Goal: Task Accomplishment & Management: Use online tool/utility

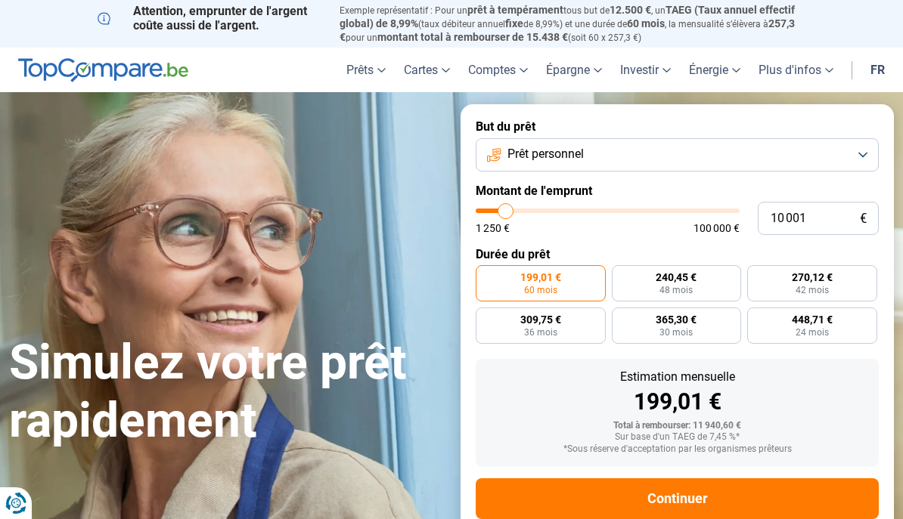
click at [857, 149] on button "Prêt personnel" at bounding box center [676, 154] width 403 height 33
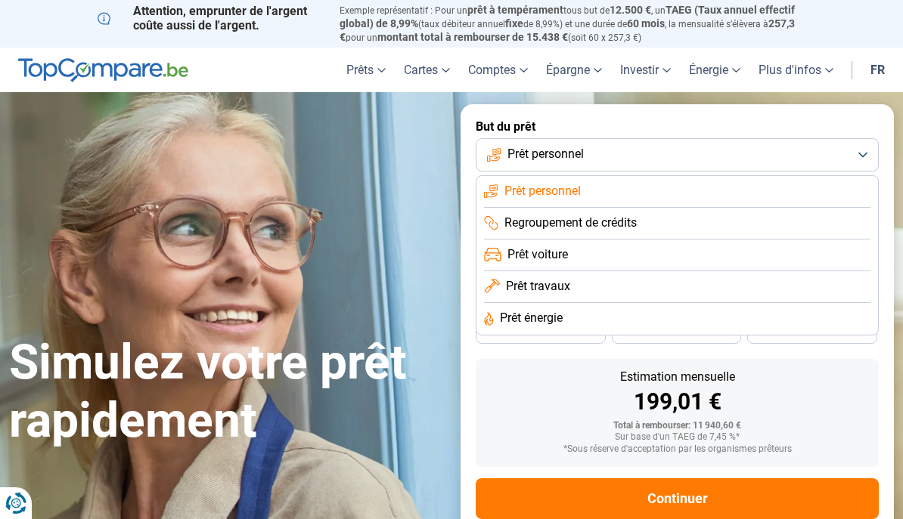
click at [611, 286] on li "Prêt travaux" at bounding box center [677, 287] width 386 height 32
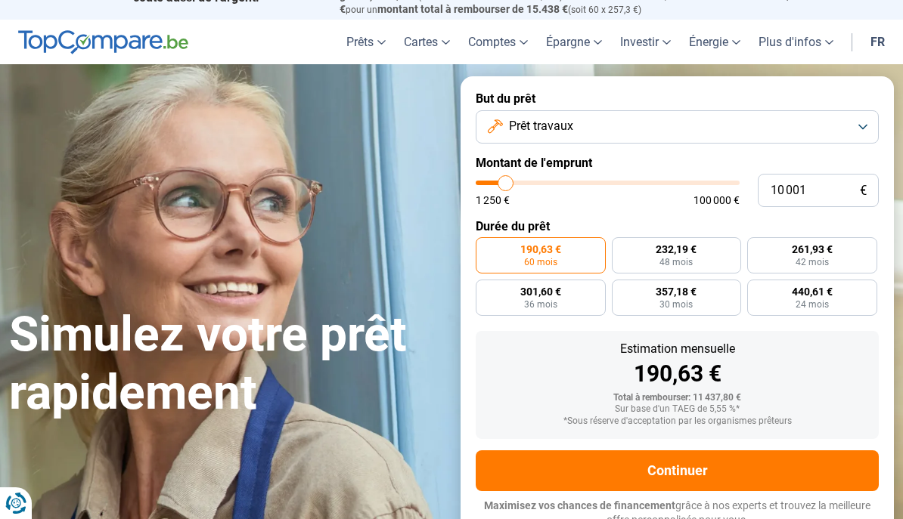
scroll to position [29, 0]
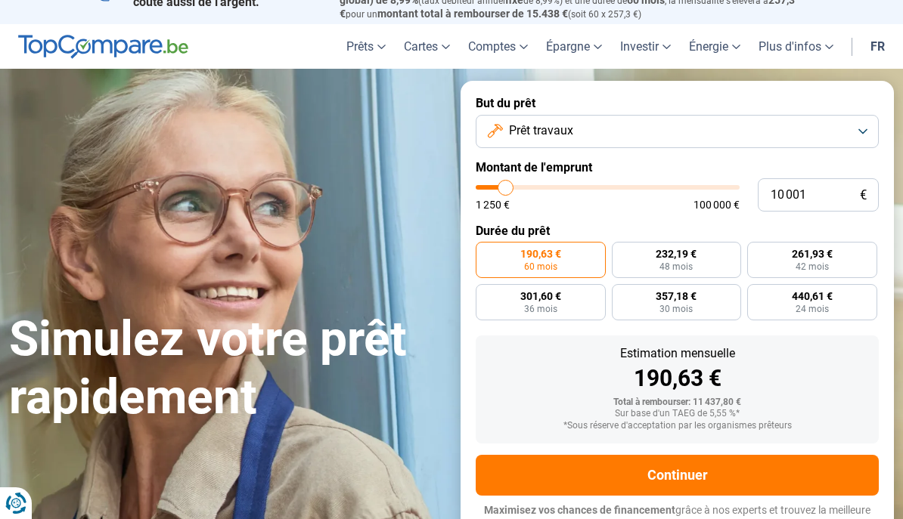
type input "10000"
radio input "true"
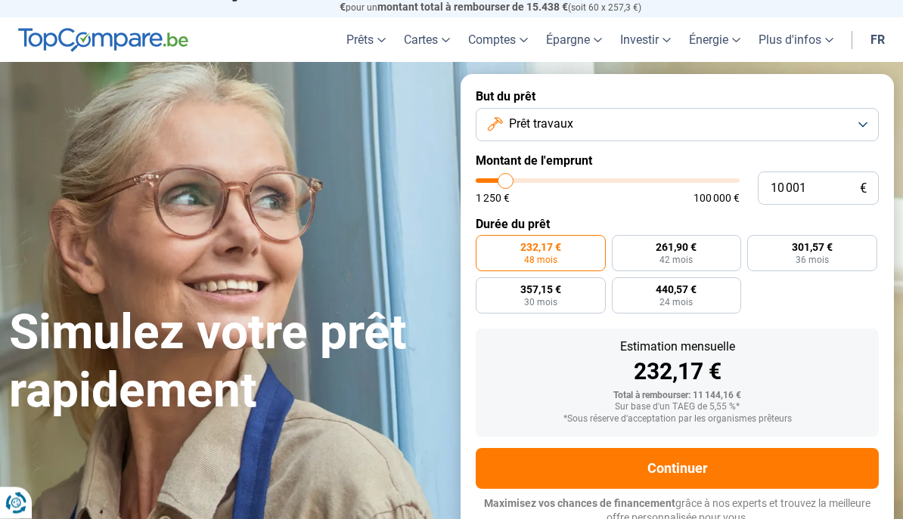
type input "43750"
click at [590, 179] on input "range" at bounding box center [607, 181] width 264 height 5
type input "43 750"
radio input "false"
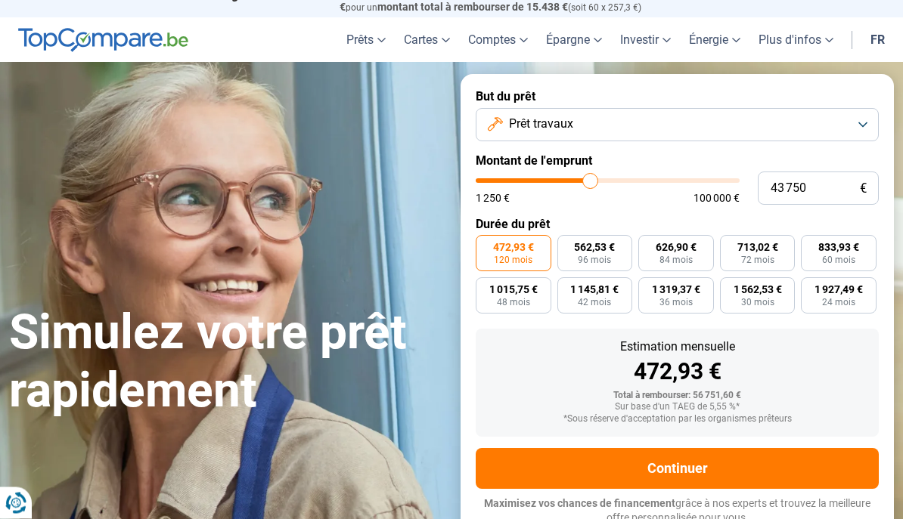
scroll to position [30, 0]
type input "39 250"
type input "39250"
type input "39 000"
type input "39000"
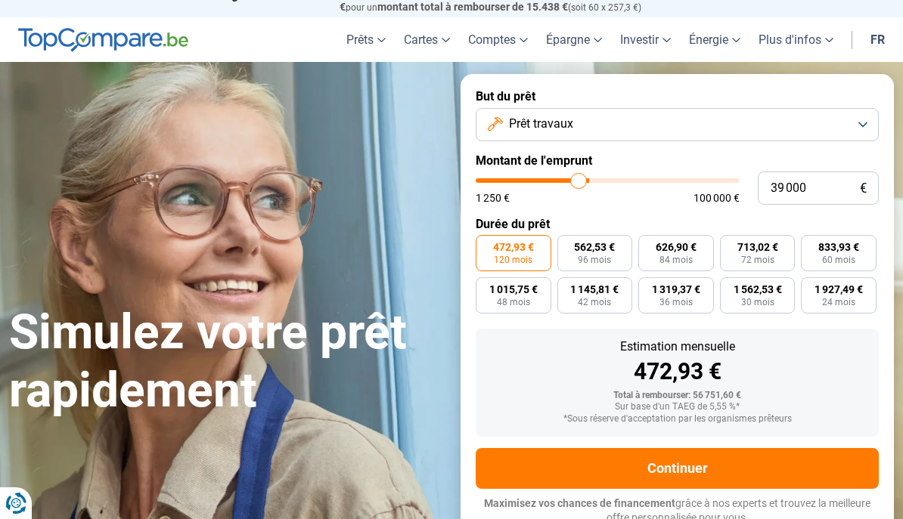
type input "38 750"
type input "38750"
type input "38 000"
type input "38000"
type input "37 750"
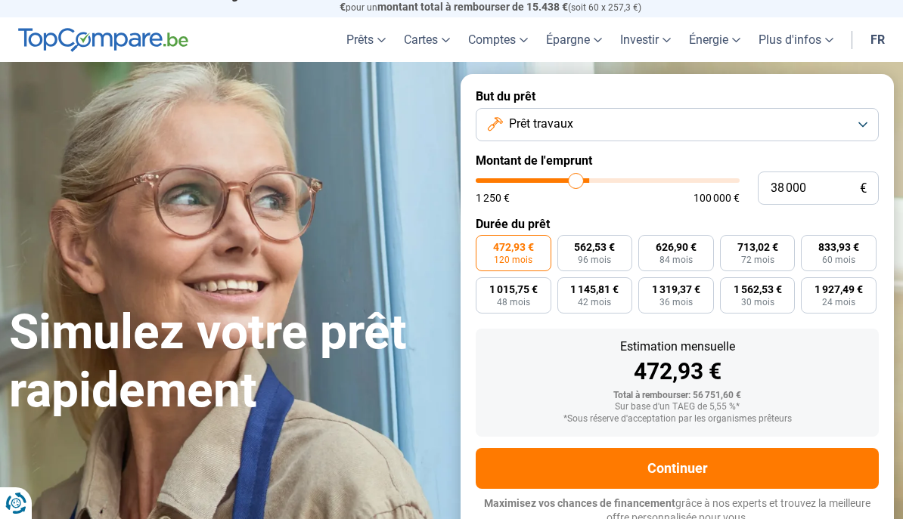
type input "37750"
type input "37 500"
type input "37500"
type input "37 250"
type input "37250"
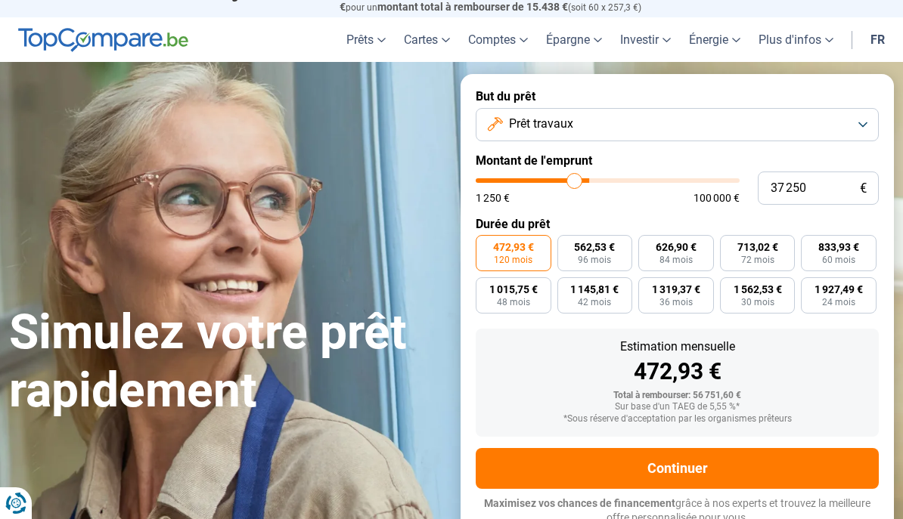
type input "36 750"
type input "36750"
type input "36 500"
type input "36500"
type input "36 250"
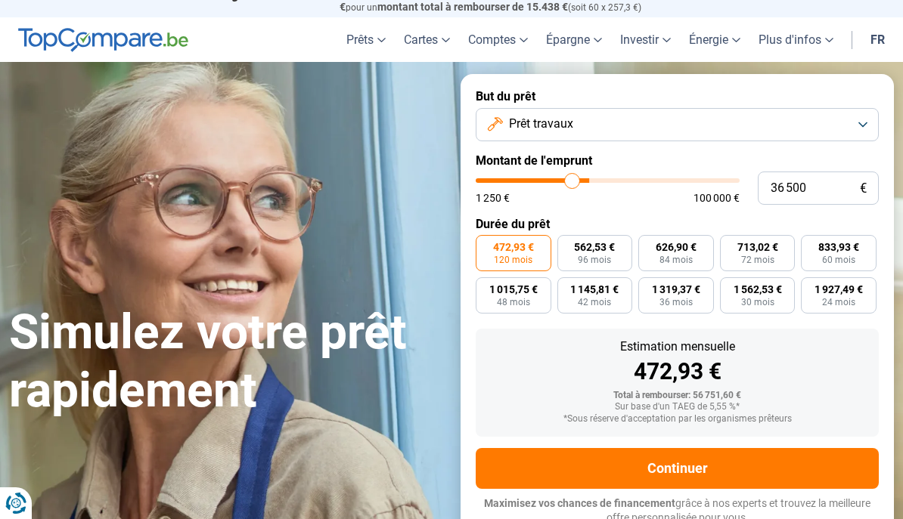
type input "36250"
type input "36 000"
type input "36000"
type input "35 750"
type input "35750"
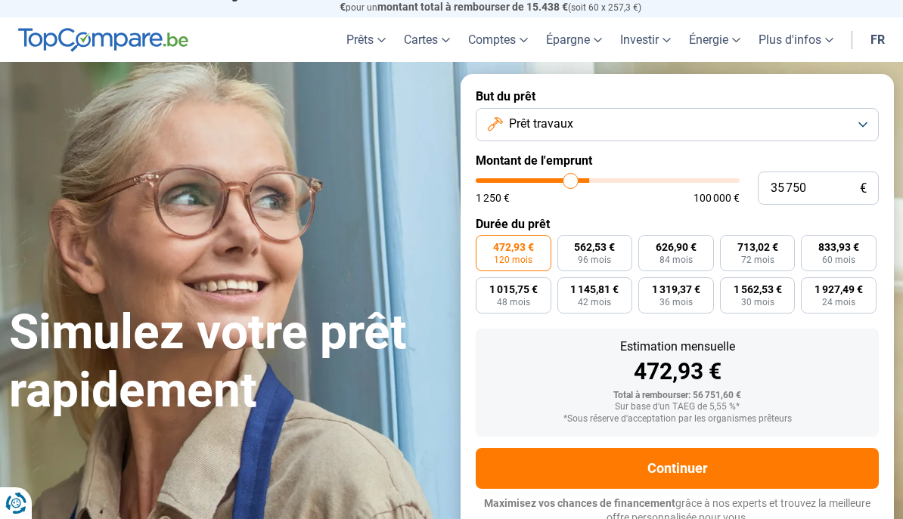
type input "35 250"
type input "35250"
type input "35 000"
type input "35000"
type input "34 750"
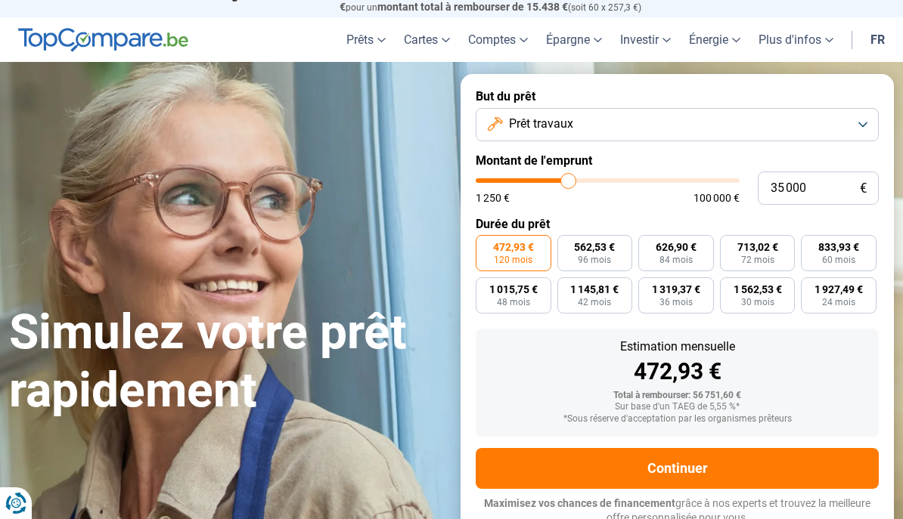
type input "34750"
type input "34 500"
type input "34500"
type input "39 500"
type input "39500"
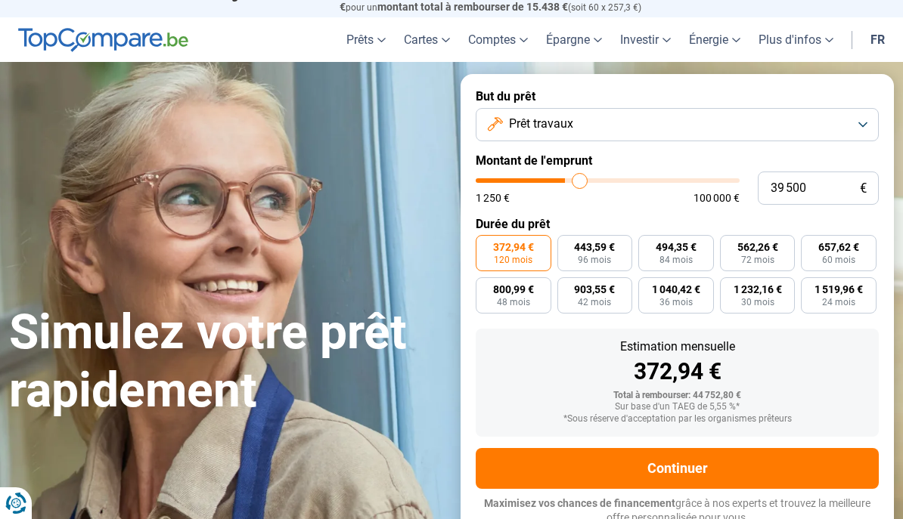
type input "39 750"
type input "39750"
type input "40 250"
type input "40250"
type input "40 500"
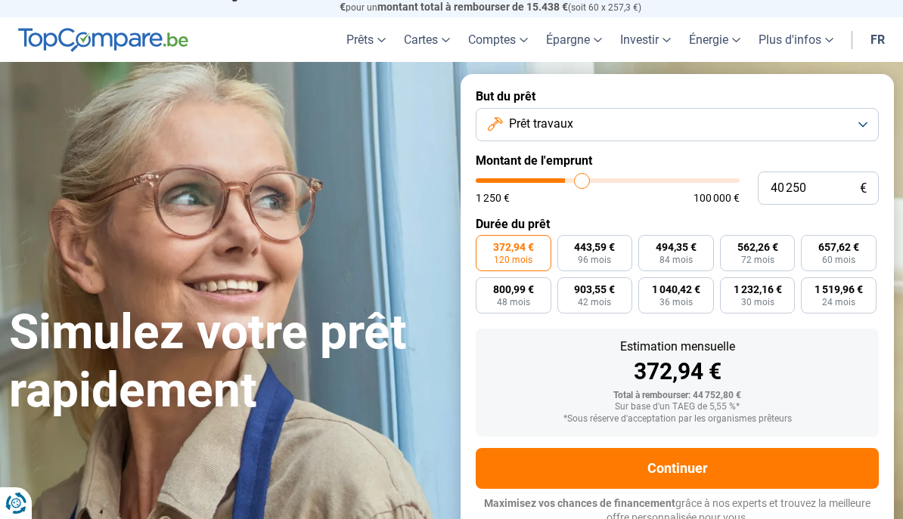
type input "40500"
type input "40 750"
type input "40750"
type input "40 500"
type input "40500"
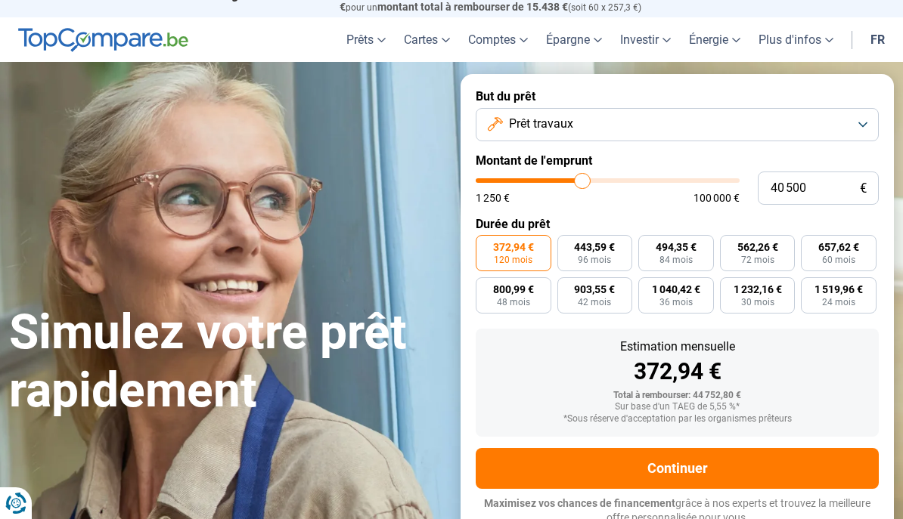
type input "40 250"
type input "40250"
type input "39 750"
type input "39750"
type input "40 250"
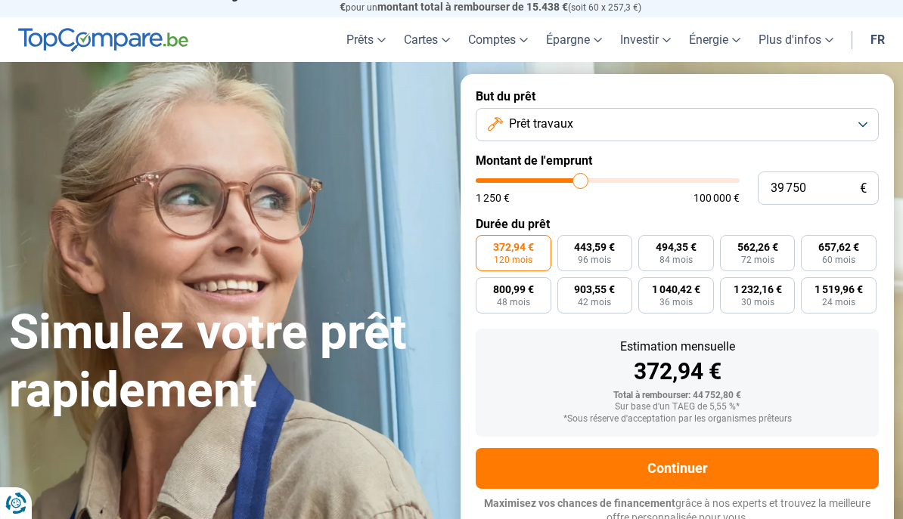
type input "40250"
type input "39 750"
type input "39750"
type input "39 500"
type input "39500"
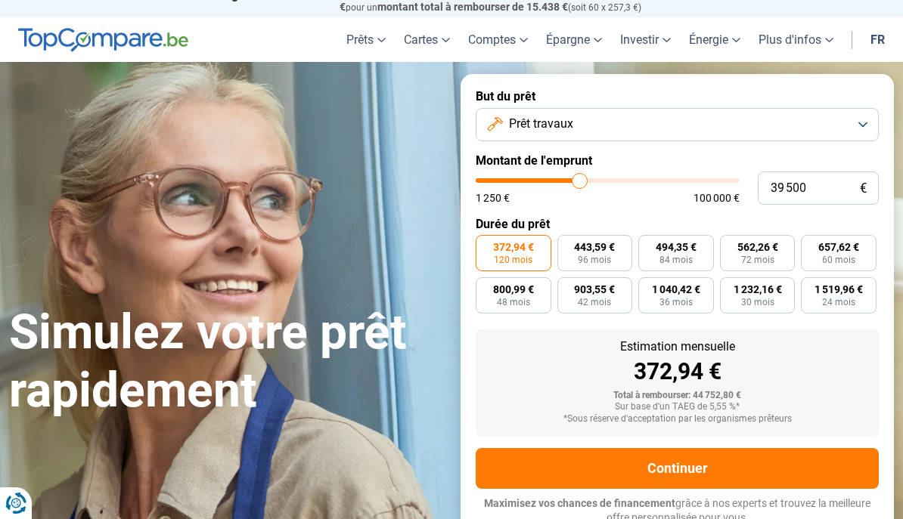
type input "39 750"
type input "39750"
type input "40 250"
type input "40250"
click at [833, 185] on input "40 250" at bounding box center [817, 188] width 121 height 33
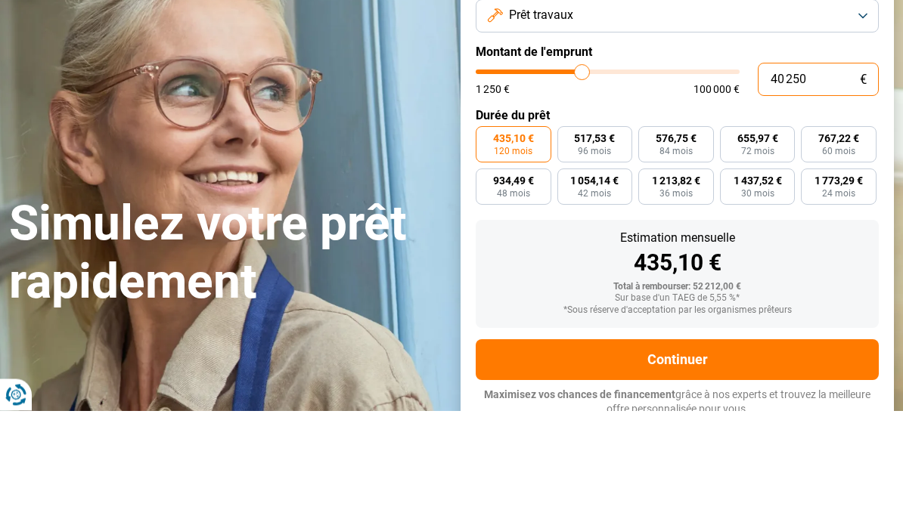
type input "4 025"
type input "4000"
type input "402"
type input "1250"
type input "40"
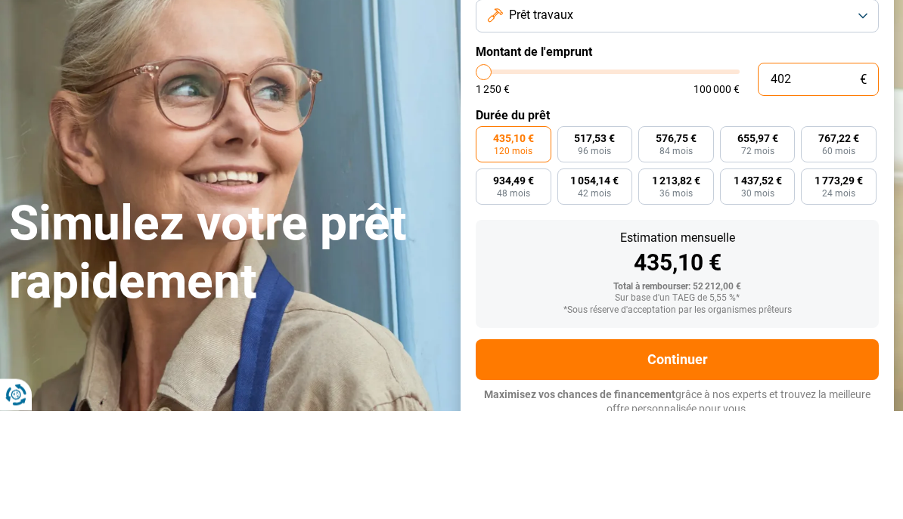
type input "1250"
type input "4"
type input "1250"
type input "1 250"
type input "1250"
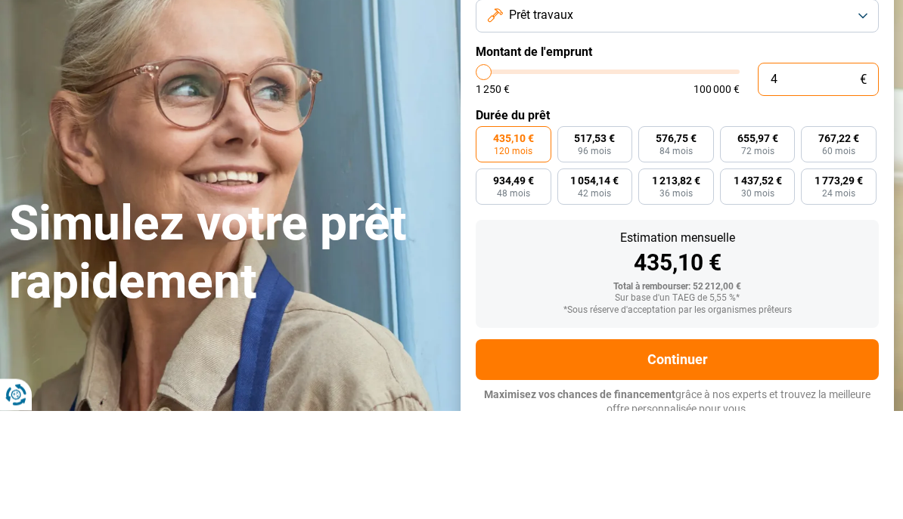
radio input "true"
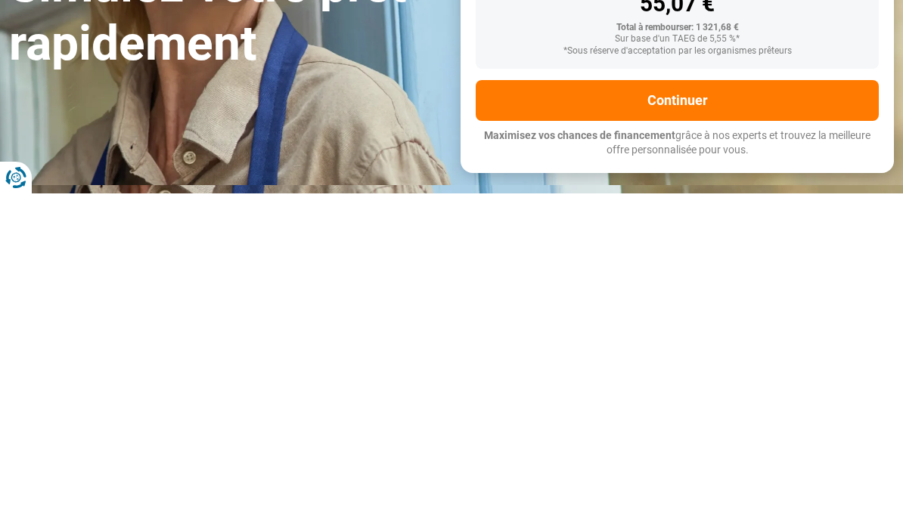
type input "125"
type input "1250"
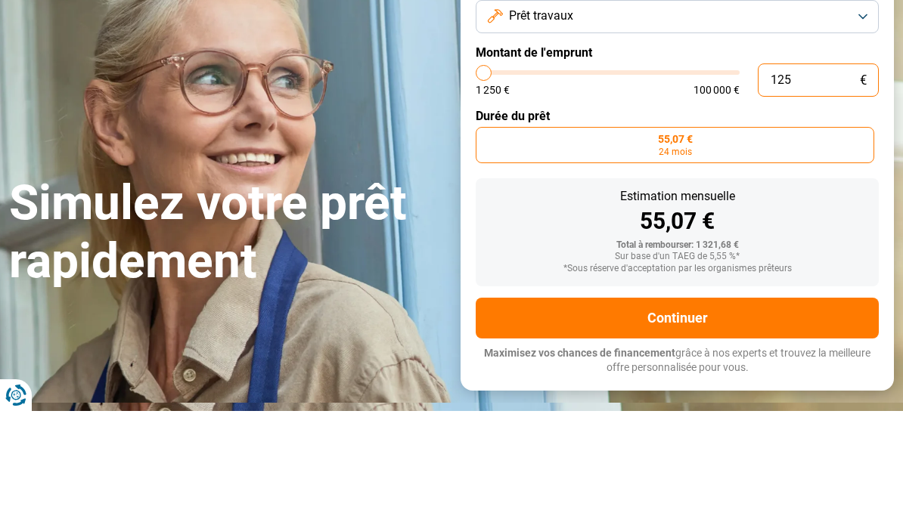
type input "12"
type input "1250"
type input "1"
type input "1250"
type input "0"
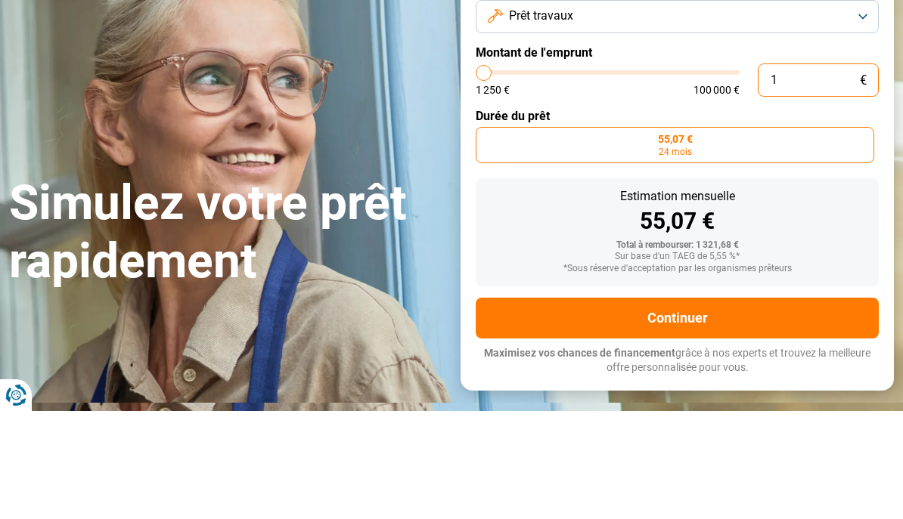
type input "1250"
type input "1 250"
type input "1250"
type input "12 503"
type input "12500"
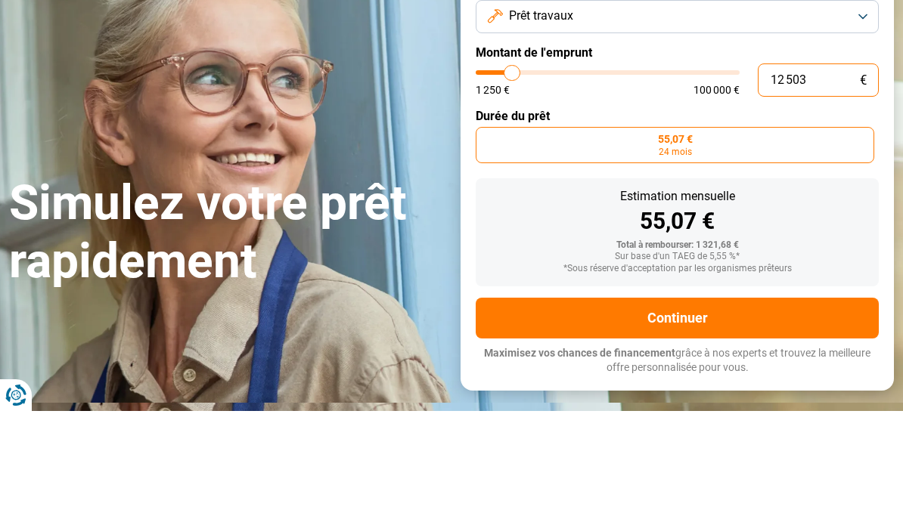
type input "125 039"
type input "100000"
type input "12 503"
type input "12500"
type input "1 250"
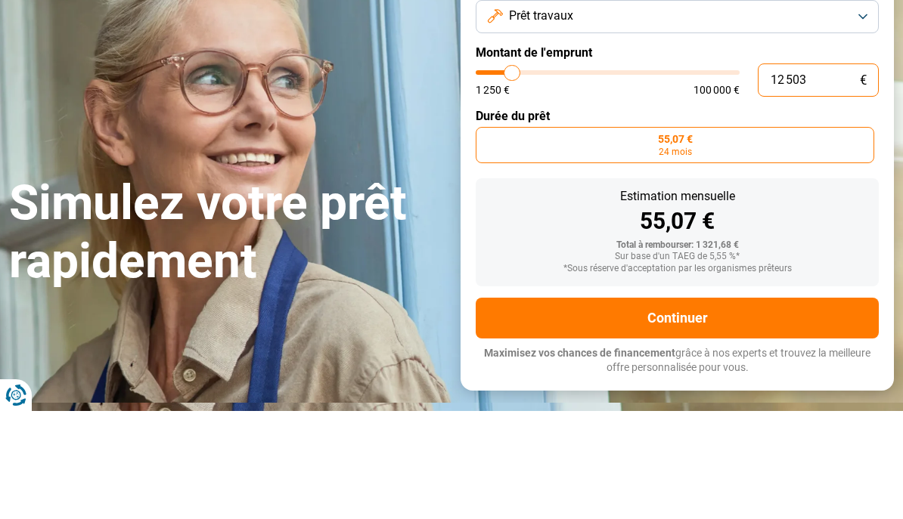
type input "1250"
type input "125"
type input "1250"
type input "12"
type input "1250"
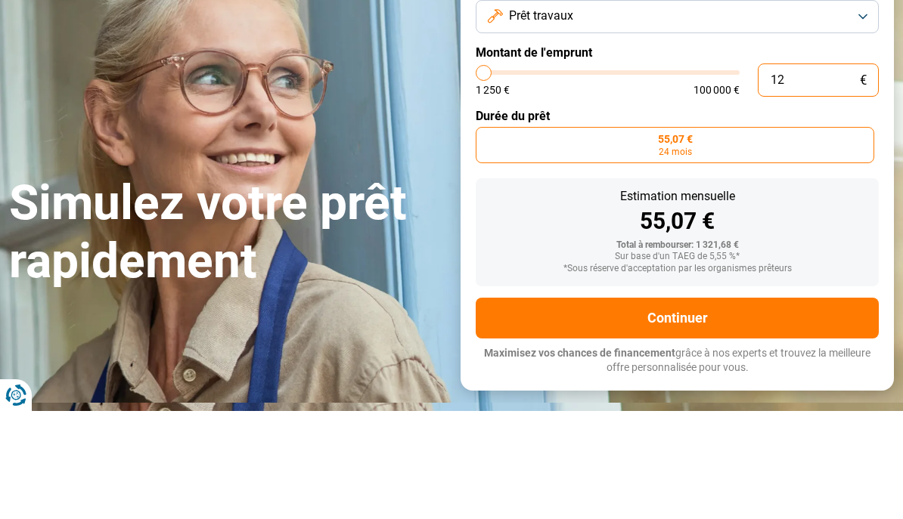
type input "1"
type input "1250"
type input "0"
type input "1250"
type input "3"
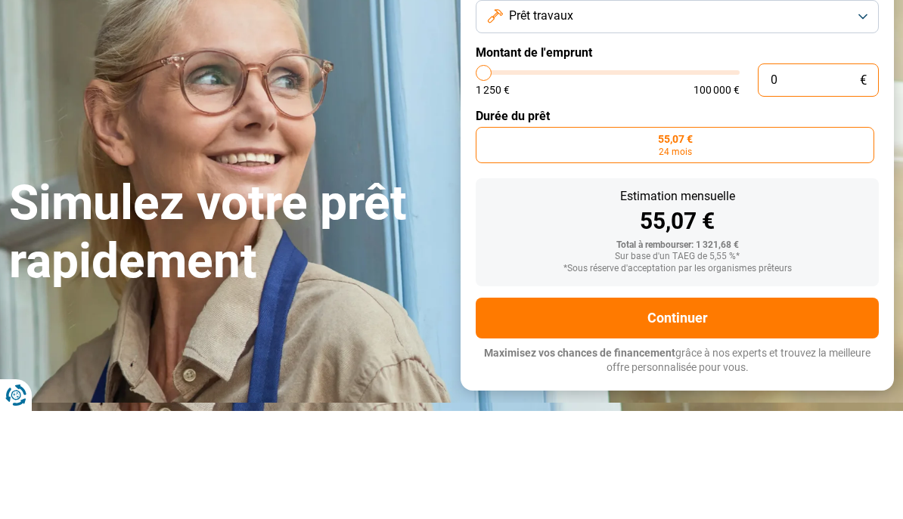
type input "1250"
type input "39"
type input "1250"
type input "390"
type input "1250"
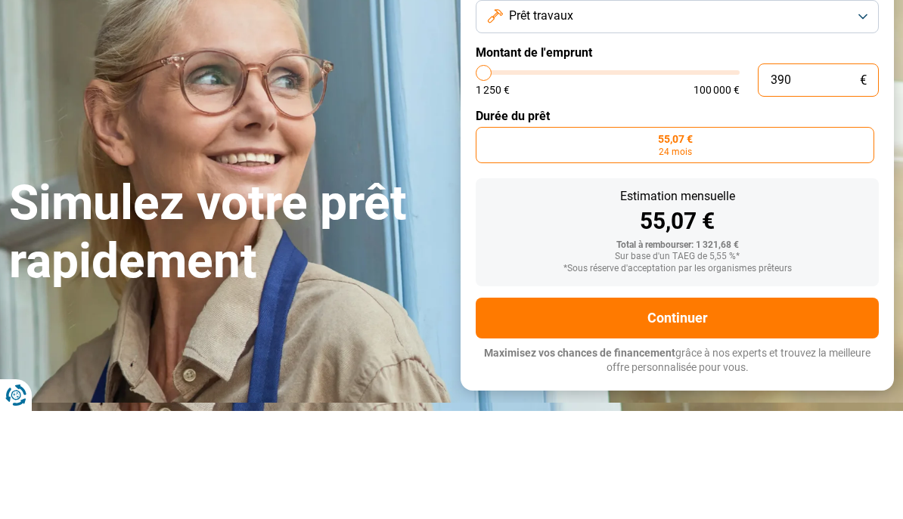
type input "3 900"
type input "4000"
type input "39 000"
type input "39000"
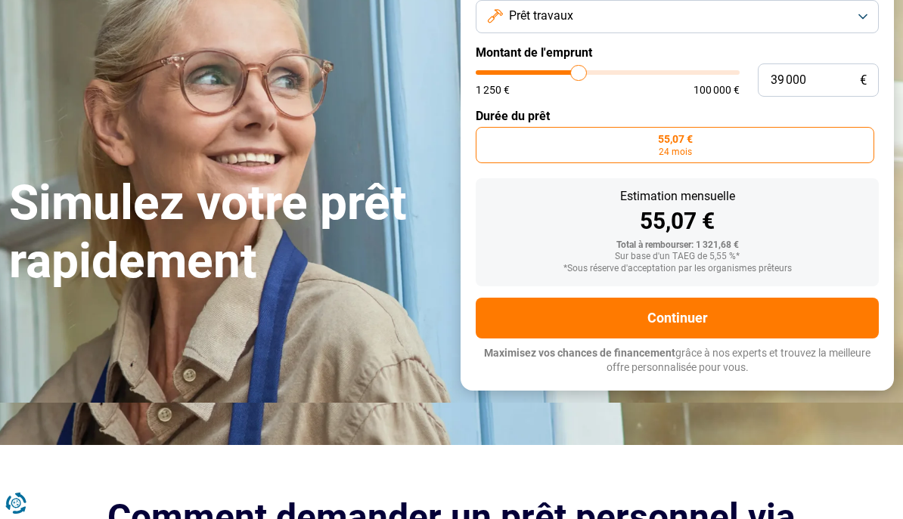
radio input "false"
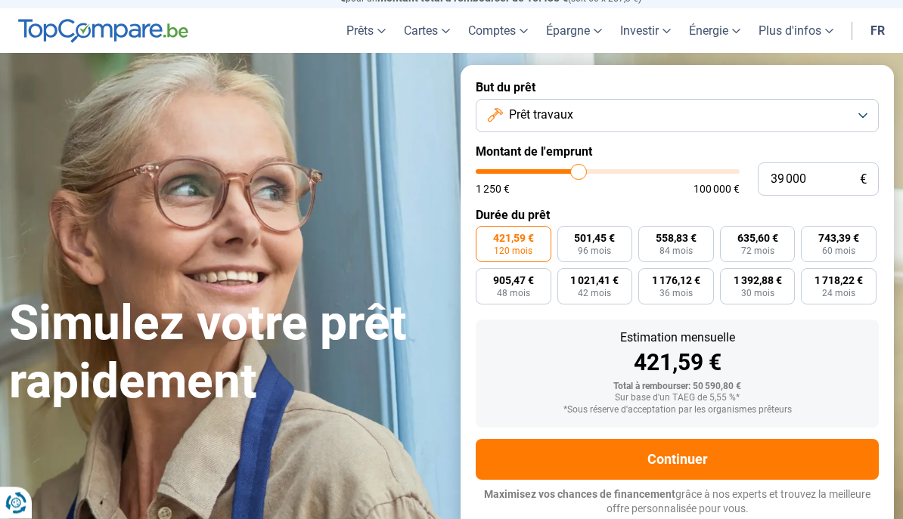
scroll to position [30, 0]
